Goal: Navigation & Orientation: Find specific page/section

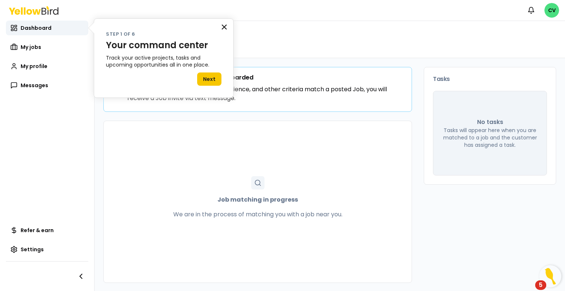
click at [223, 29] on button "×" at bounding box center [224, 27] width 7 height 12
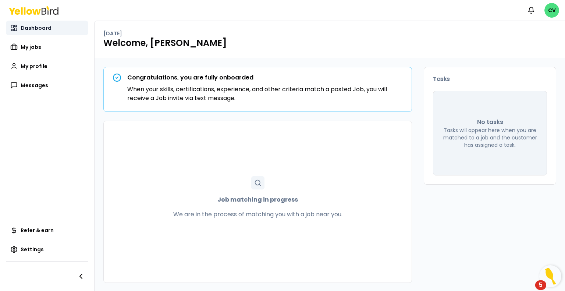
click at [43, 32] on link "Dashboard" at bounding box center [47, 28] width 82 height 15
click at [39, 50] on span "My jobs" at bounding box center [31, 46] width 21 height 7
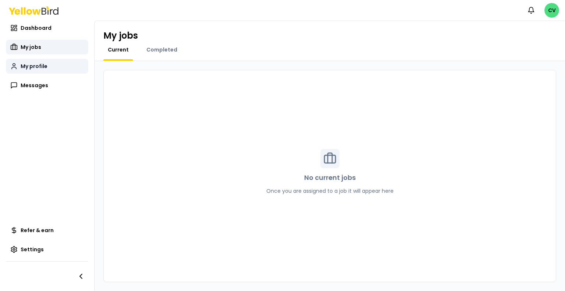
click at [40, 66] on span "My profile" at bounding box center [34, 65] width 27 height 7
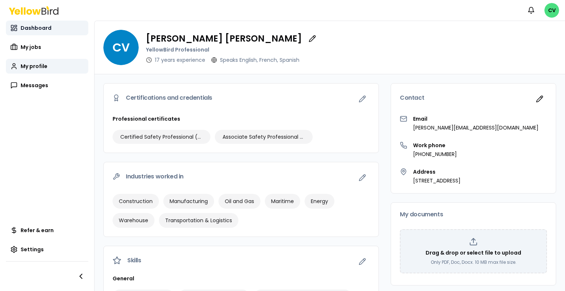
click at [51, 34] on link "Dashboard" at bounding box center [47, 28] width 82 height 15
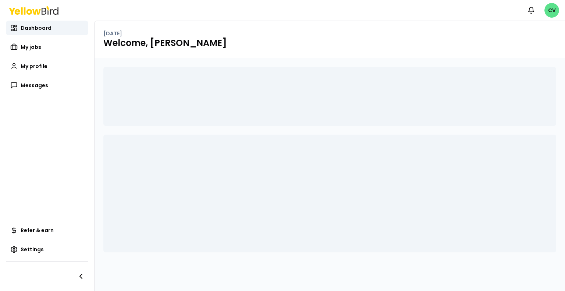
click at [545, 11] on html "Notifications CV Dashboard My jobs My profile Messages Refer & earn Settings [D…" at bounding box center [282, 145] width 565 height 291
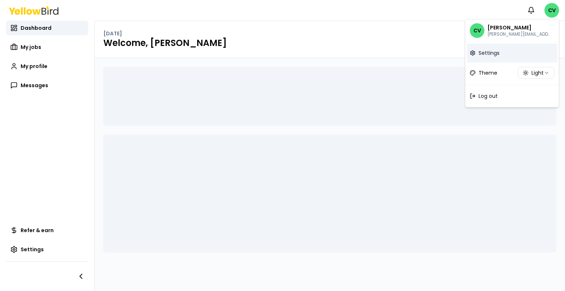
click at [480, 56] on span "Settings" at bounding box center [488, 52] width 21 height 7
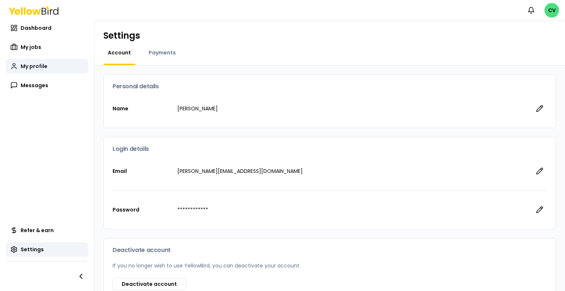
click at [47, 73] on link "My profile" at bounding box center [47, 66] width 82 height 15
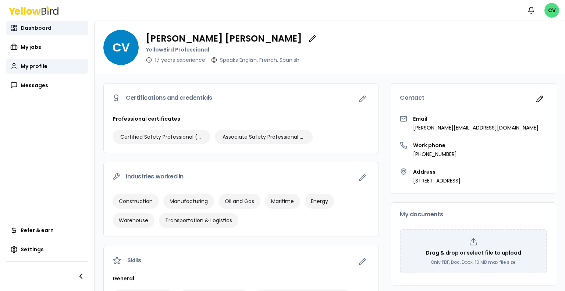
click at [44, 26] on span "Dashboard" at bounding box center [36, 27] width 31 height 7
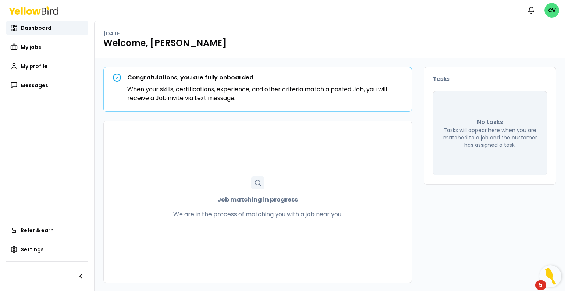
click at [379, 119] on div "Congratulations, you are fully onboarded When your skills, certifications, expe…" at bounding box center [257, 175] width 308 height 216
click at [551, 276] on img "Open Resource Center, 5 new notifications" at bounding box center [550, 276] width 22 height 22
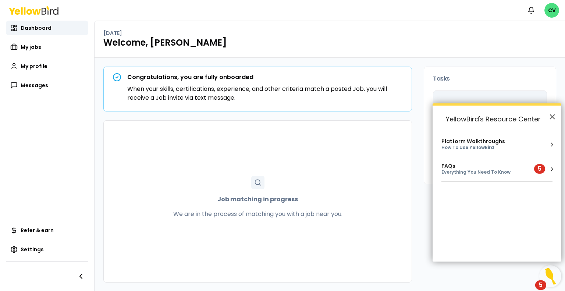
click at [551, 276] on img "Open Resource Center, 5 new notifications" at bounding box center [550, 276] width 22 height 22
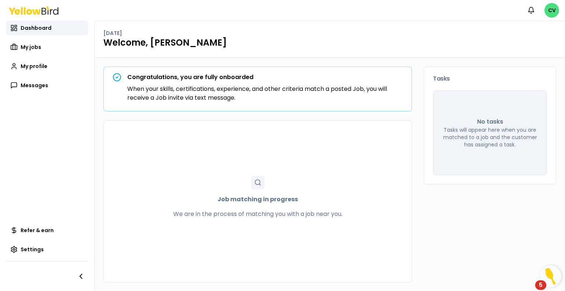
click at [546, 280] on img "Open Resource Center, 5 new notifications" at bounding box center [550, 276] width 22 height 22
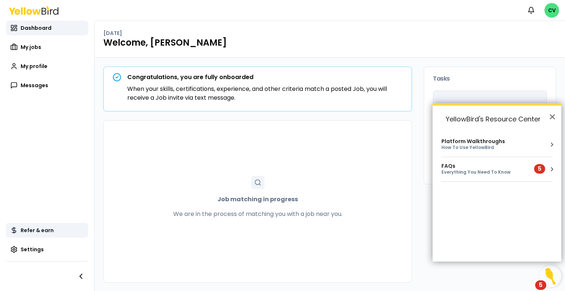
click at [32, 232] on span "Refer & earn" at bounding box center [37, 229] width 33 height 7
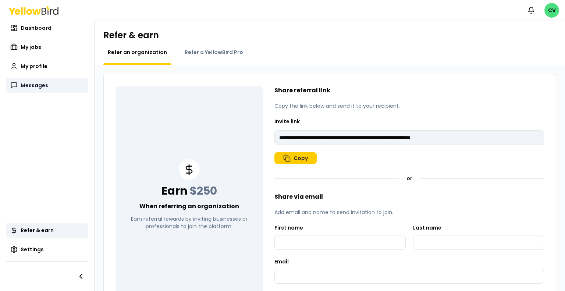
click at [40, 79] on link "Messages" at bounding box center [47, 85] width 82 height 15
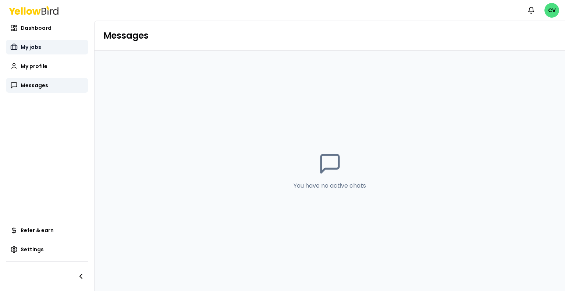
click at [37, 46] on span "My jobs" at bounding box center [31, 46] width 21 height 7
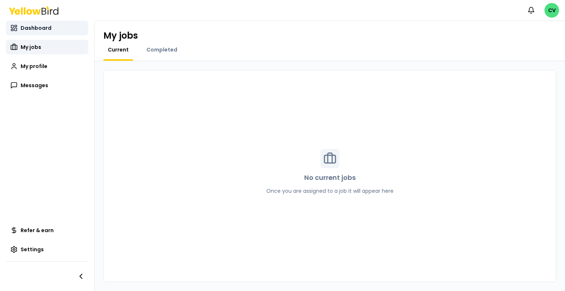
click at [40, 29] on span "Dashboard" at bounding box center [36, 27] width 31 height 7
